Goal: Transaction & Acquisition: Download file/media

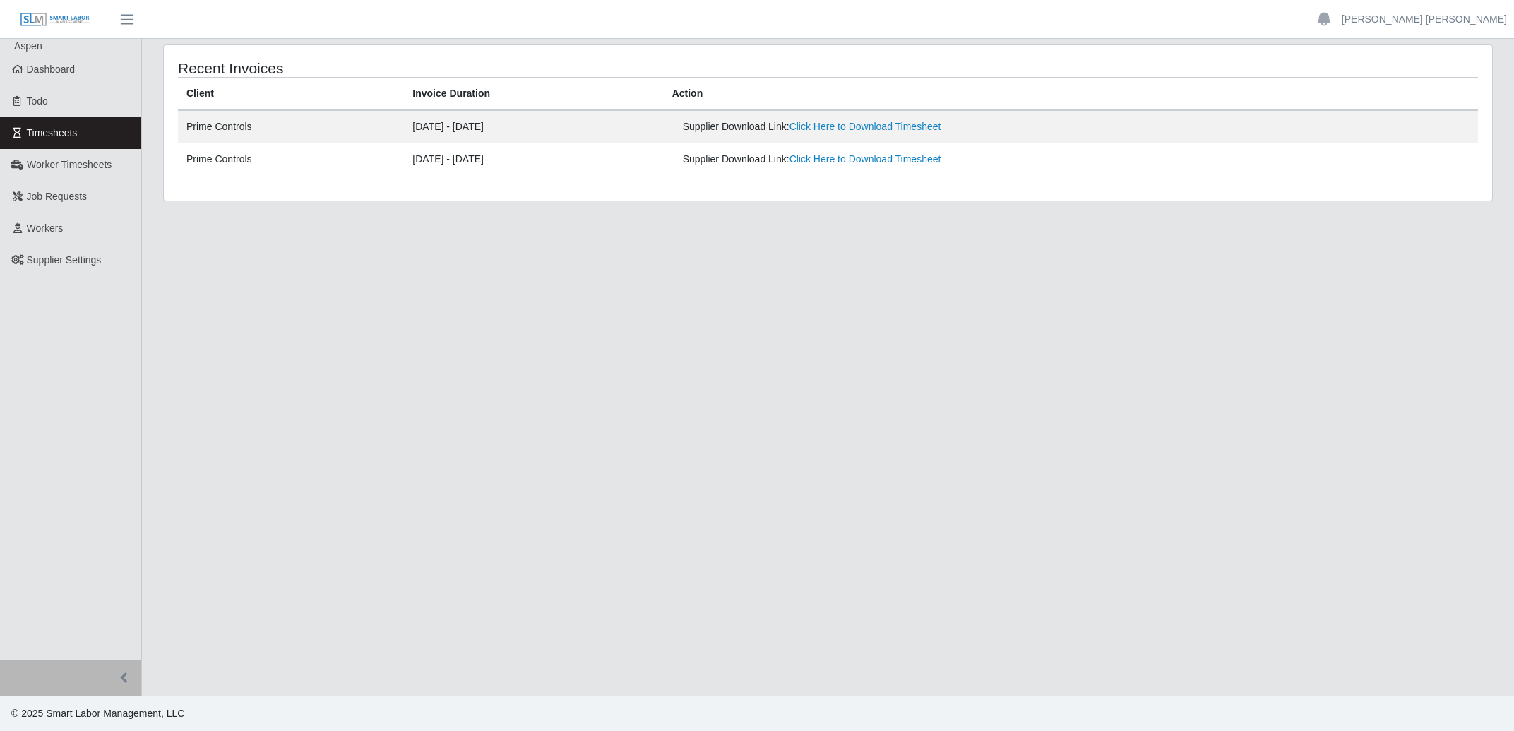
drag, startPoint x: 803, startPoint y: 316, endPoint x: 684, endPoint y: 247, distance: 137.0
click at [793, 301] on main "Recent Invoices Client Invoice Duration Action Prime Controls [DATE] - [DATE] S…" at bounding box center [828, 367] width 1372 height 657
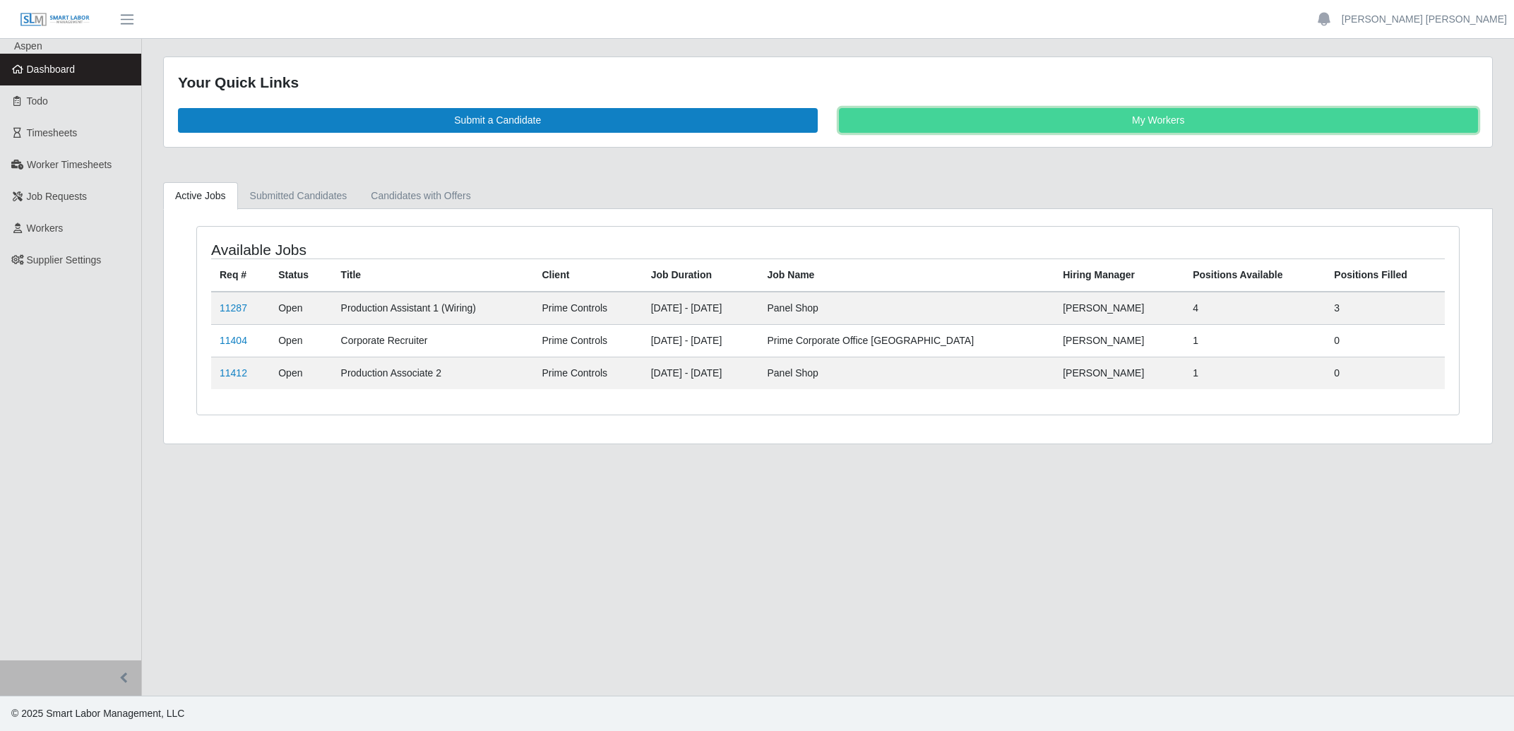
click at [1137, 119] on link "My Workers" at bounding box center [1159, 120] width 640 height 25
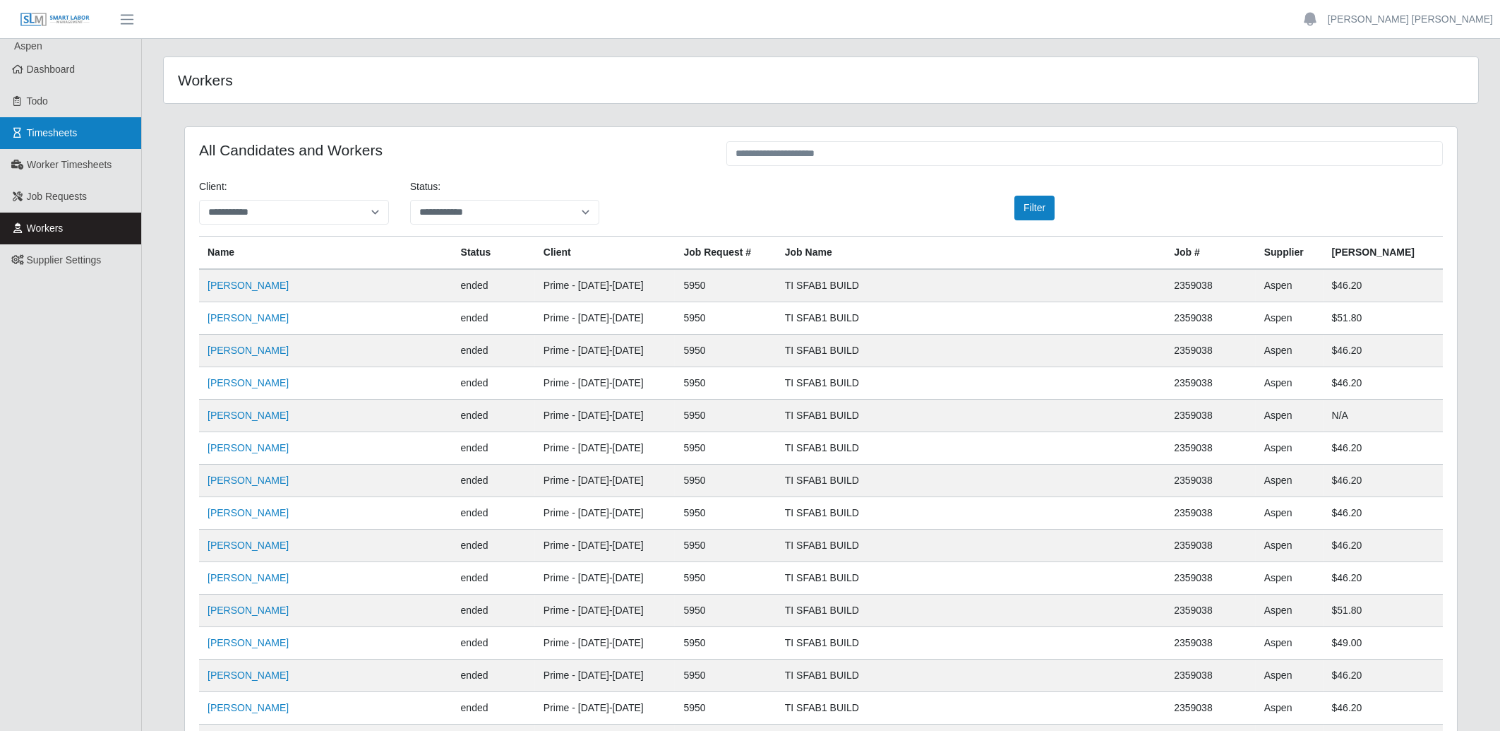
drag, startPoint x: 80, startPoint y: 117, endPoint x: 68, endPoint y: 122, distance: 13.0
click at [76, 119] on link "Timesheets" at bounding box center [70, 133] width 141 height 32
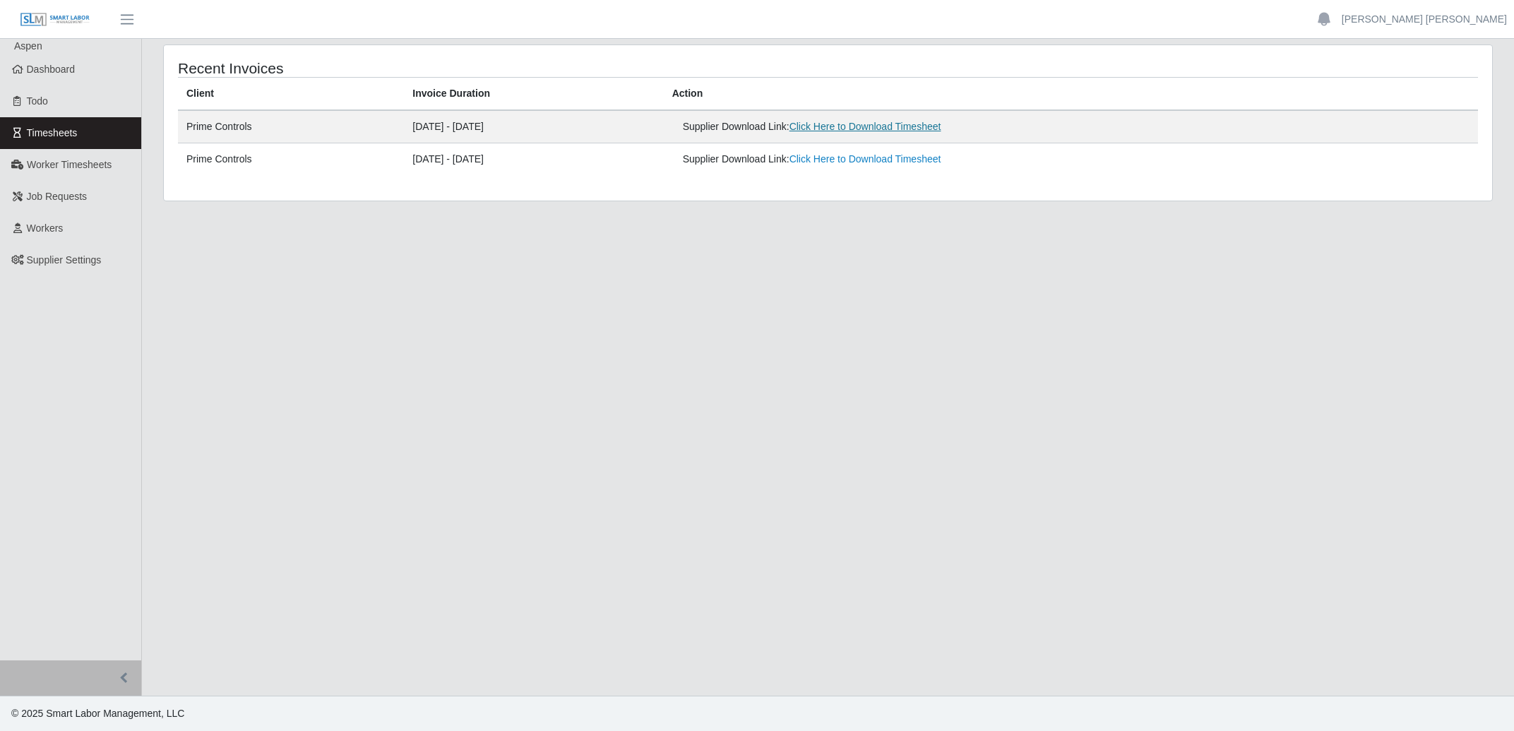
click at [926, 128] on link "Click Here to Download Timesheet" at bounding box center [865, 126] width 152 height 11
click at [775, 665] on main "Recent Invoices Client Invoice Duration Action Prime Controls [DATE] - [DATE] S…" at bounding box center [828, 367] width 1372 height 657
click at [685, 471] on main "Recent Invoices Client Invoice Duration Action Prime Controls [DATE] - [DATE] S…" at bounding box center [828, 367] width 1372 height 657
click at [702, 292] on main "Recent Invoices Client Invoice Duration Action Prime Controls [DATE] - [DATE] S…" at bounding box center [828, 367] width 1372 height 657
click at [736, 371] on main "Recent Invoices Client Invoice Duration Action Prime Controls [DATE] - [DATE] S…" at bounding box center [828, 367] width 1372 height 657
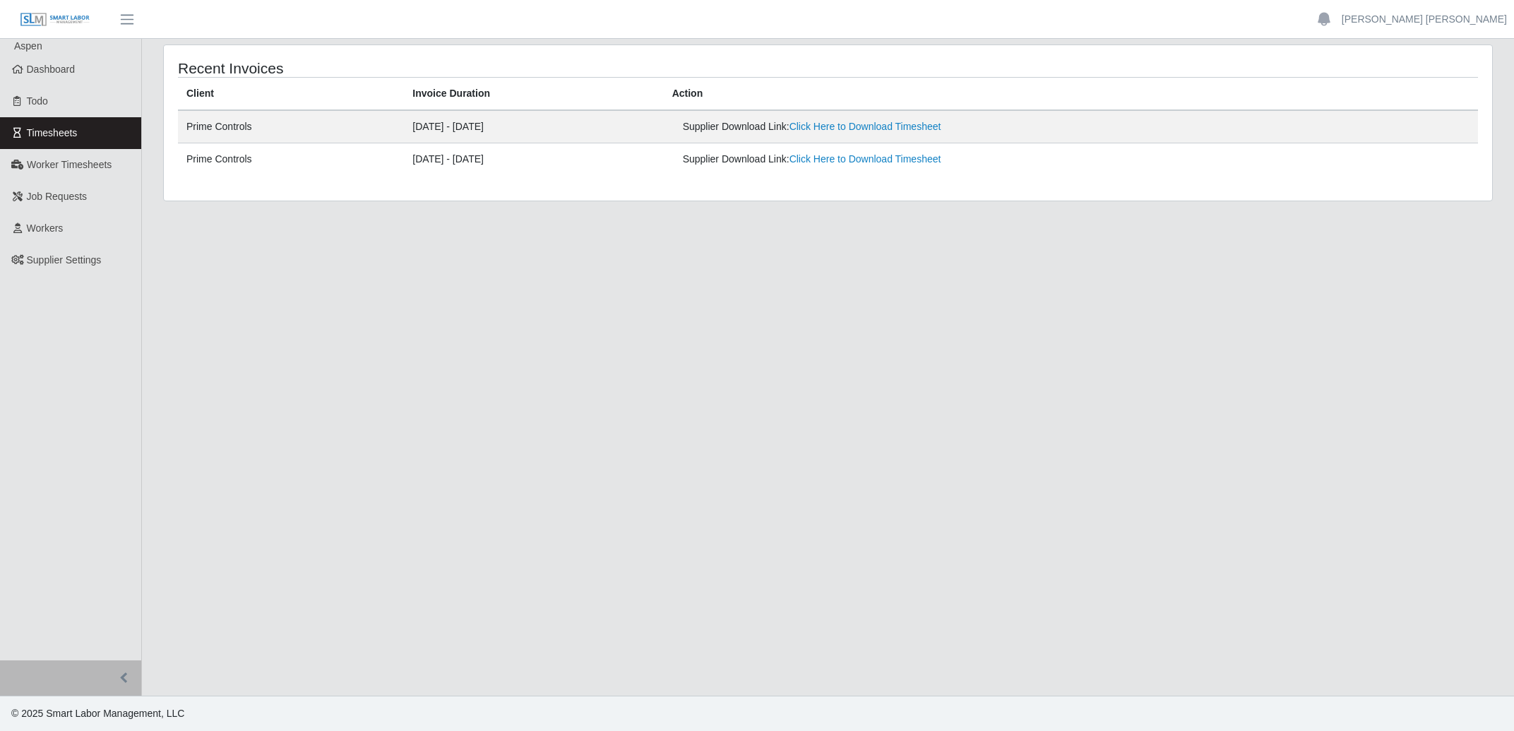
click at [1055, 229] on main "Recent Invoices Client Invoice Duration Action Prime Controls [DATE] - [DATE] S…" at bounding box center [828, 367] width 1372 height 657
drag, startPoint x: 485, startPoint y: 283, endPoint x: 77, endPoint y: 126, distance: 437.1
click at [474, 278] on main "Recent Invoices Client Invoice Duration Action Prime Controls [DATE] - [DATE] S…" at bounding box center [828, 367] width 1372 height 657
